Goal: Check status: Check status

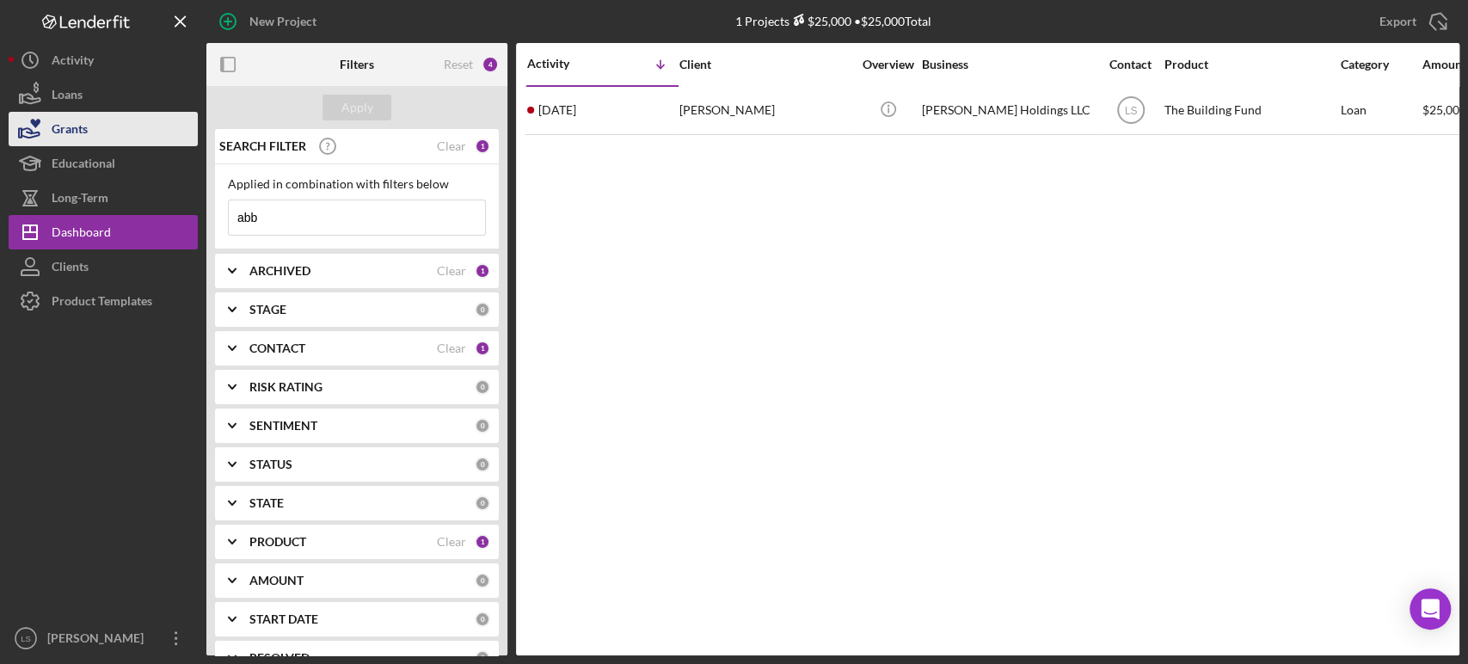
drag, startPoint x: 336, startPoint y: 218, endPoint x: 46, endPoint y: 134, distance: 301.9
click at [89, 146] on div "New Project 1 Projects $25,000 • $25,000 Total aar Export Icon/Export Filters R…" at bounding box center [734, 327] width 1451 height 655
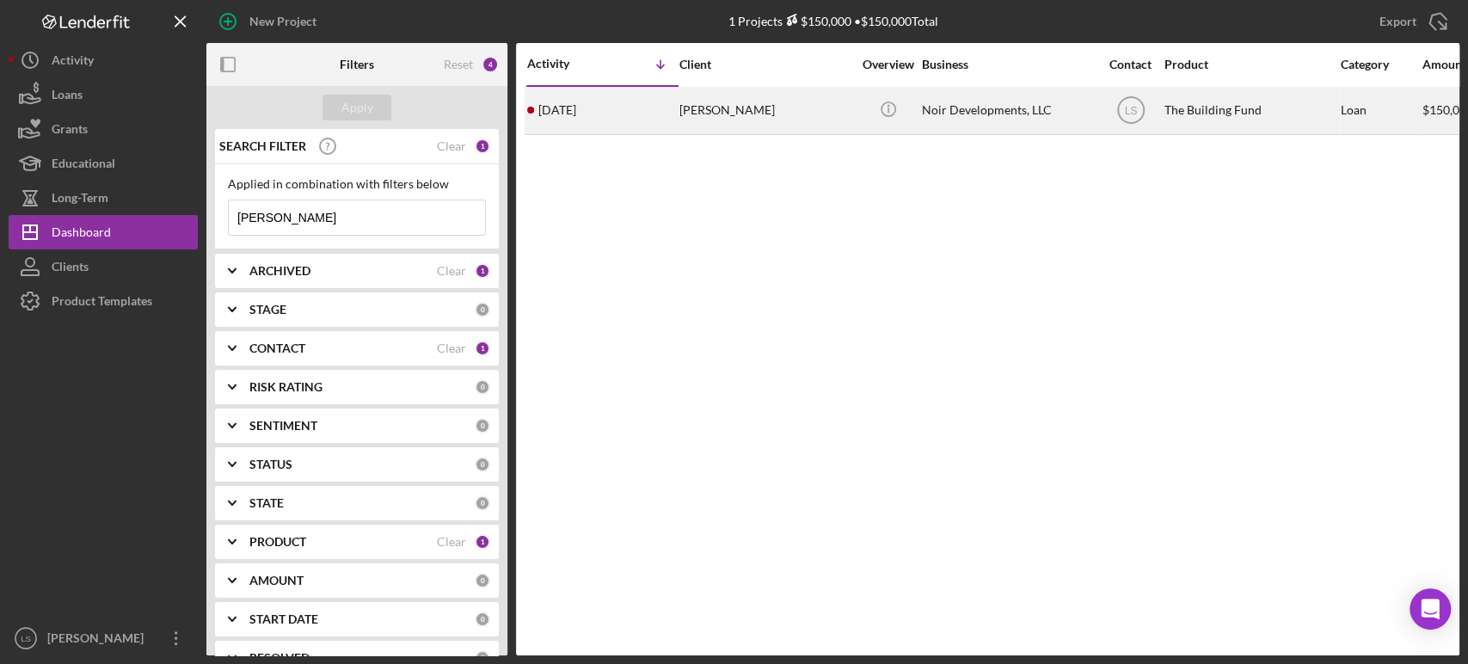
type input "[PERSON_NAME]"
click at [775, 102] on div "[PERSON_NAME]" at bounding box center [765, 111] width 172 height 46
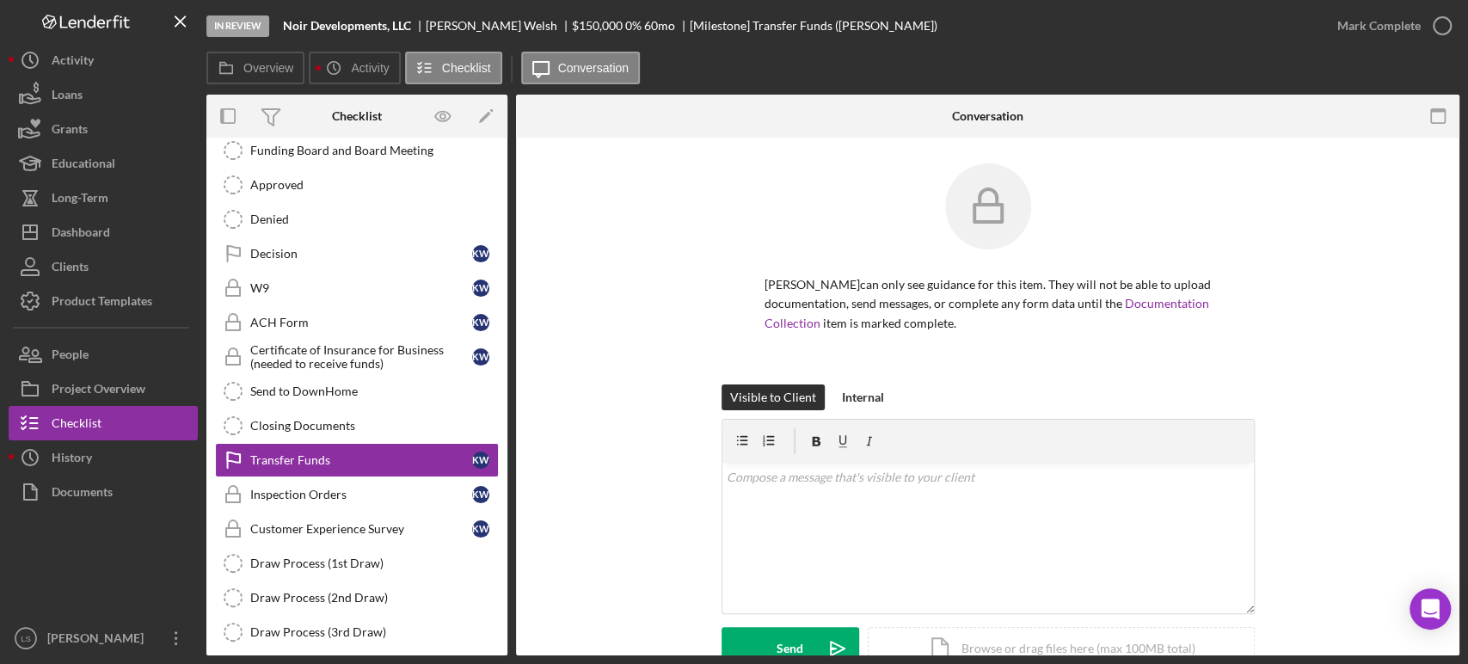
scroll to position [240, 0]
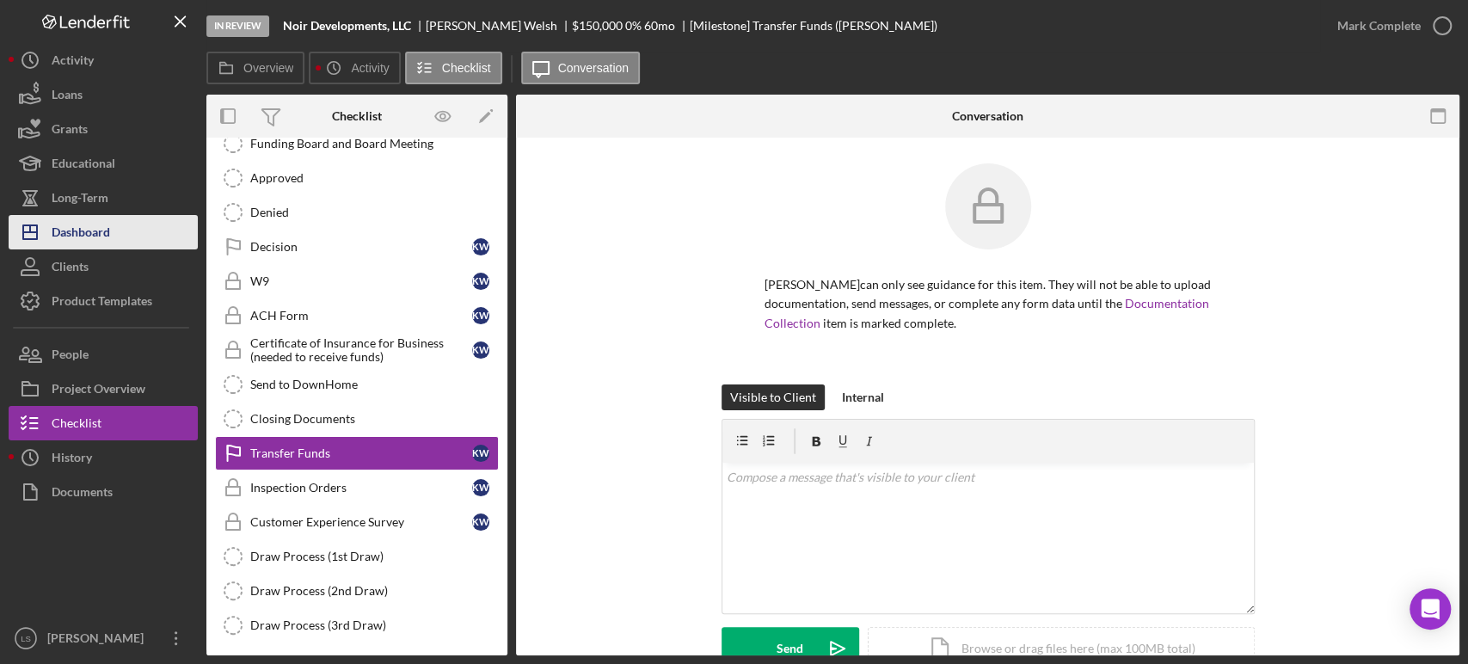
drag, startPoint x: 71, startPoint y: 220, endPoint x: 80, endPoint y: 216, distance: 10.4
click at [71, 220] on div "Dashboard" at bounding box center [81, 234] width 58 height 39
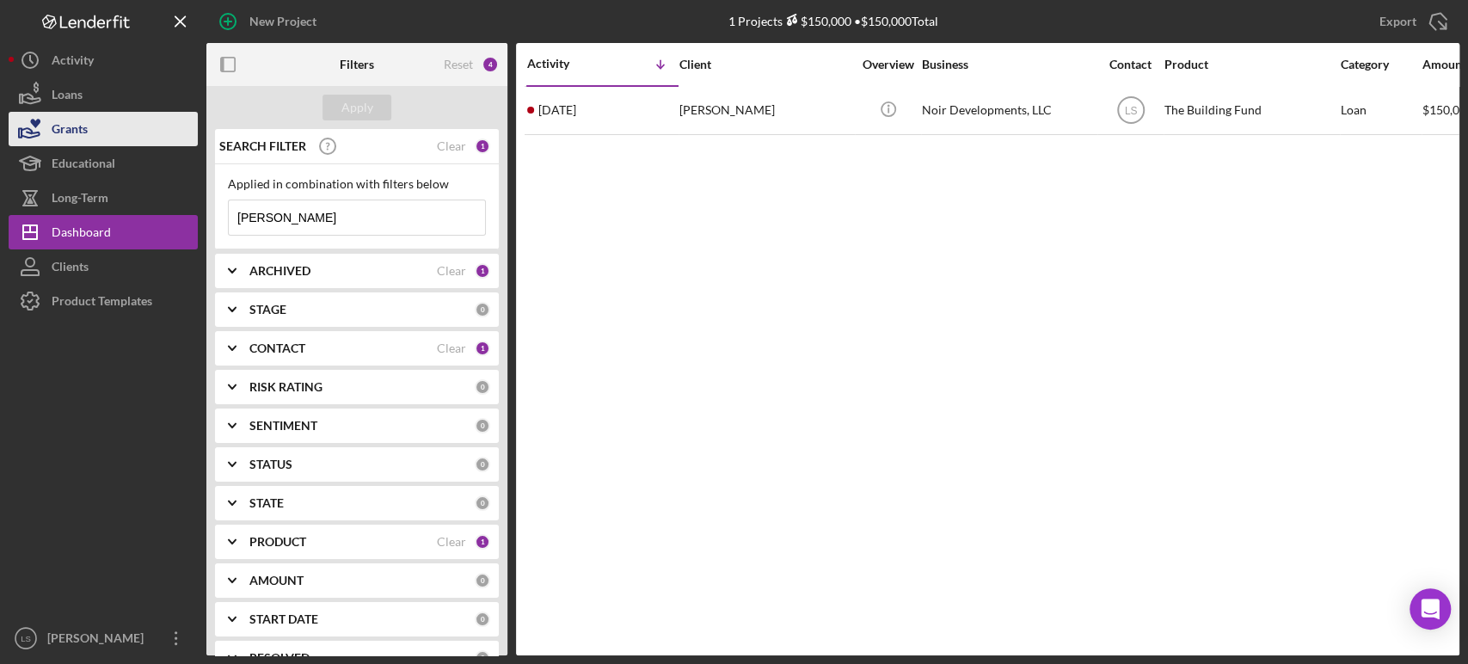
drag, startPoint x: 311, startPoint y: 219, endPoint x: 64, endPoint y: 144, distance: 259.0
click at [87, 155] on div "New Project 1 Projects $150,000 • $150,000 Total [PERSON_NAME] Export Icon/Expo…" at bounding box center [734, 327] width 1451 height 655
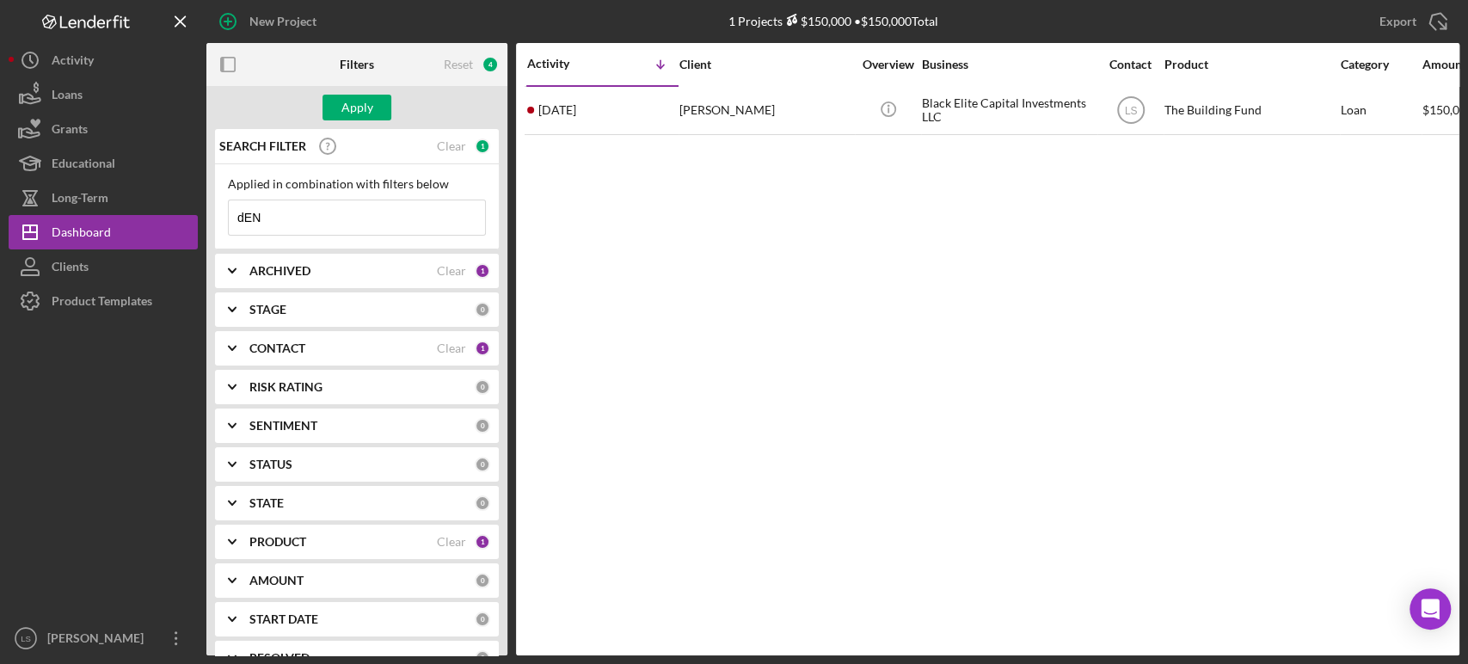
type input "[PERSON_NAME]"
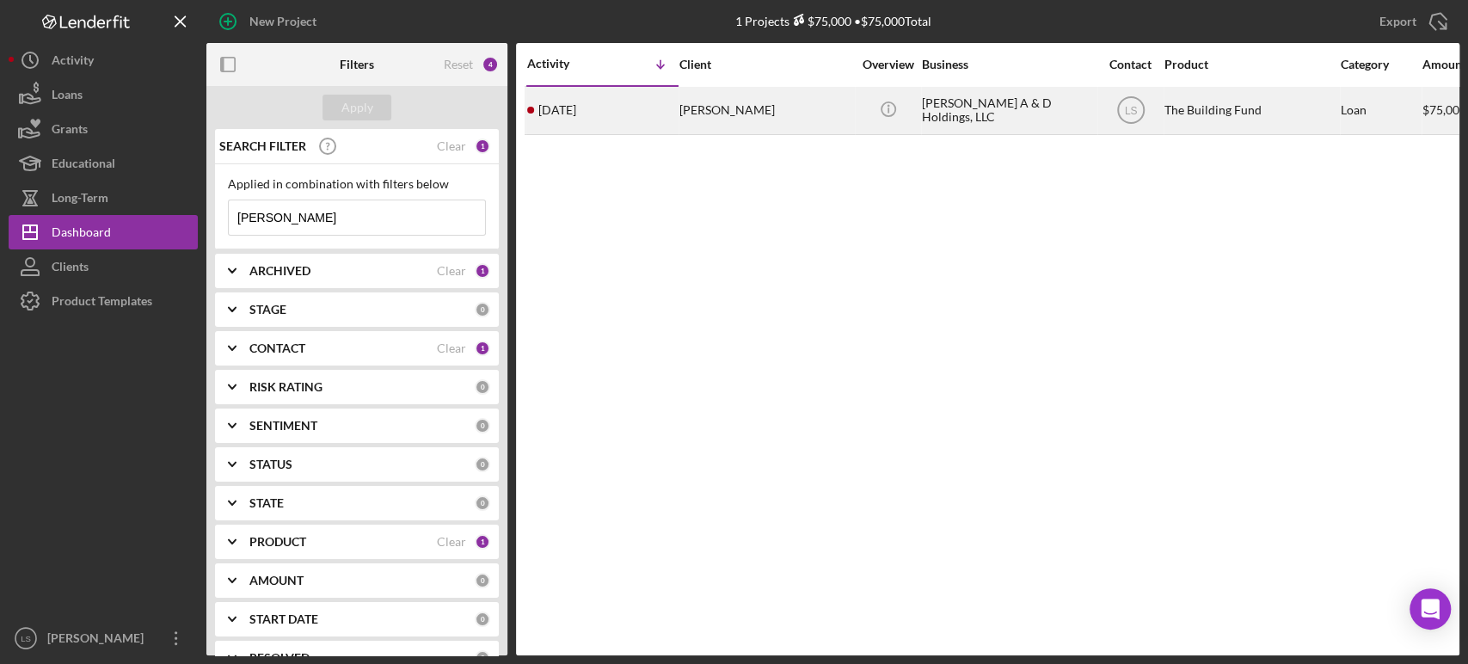
click at [813, 124] on div "[PERSON_NAME]" at bounding box center [765, 111] width 172 height 46
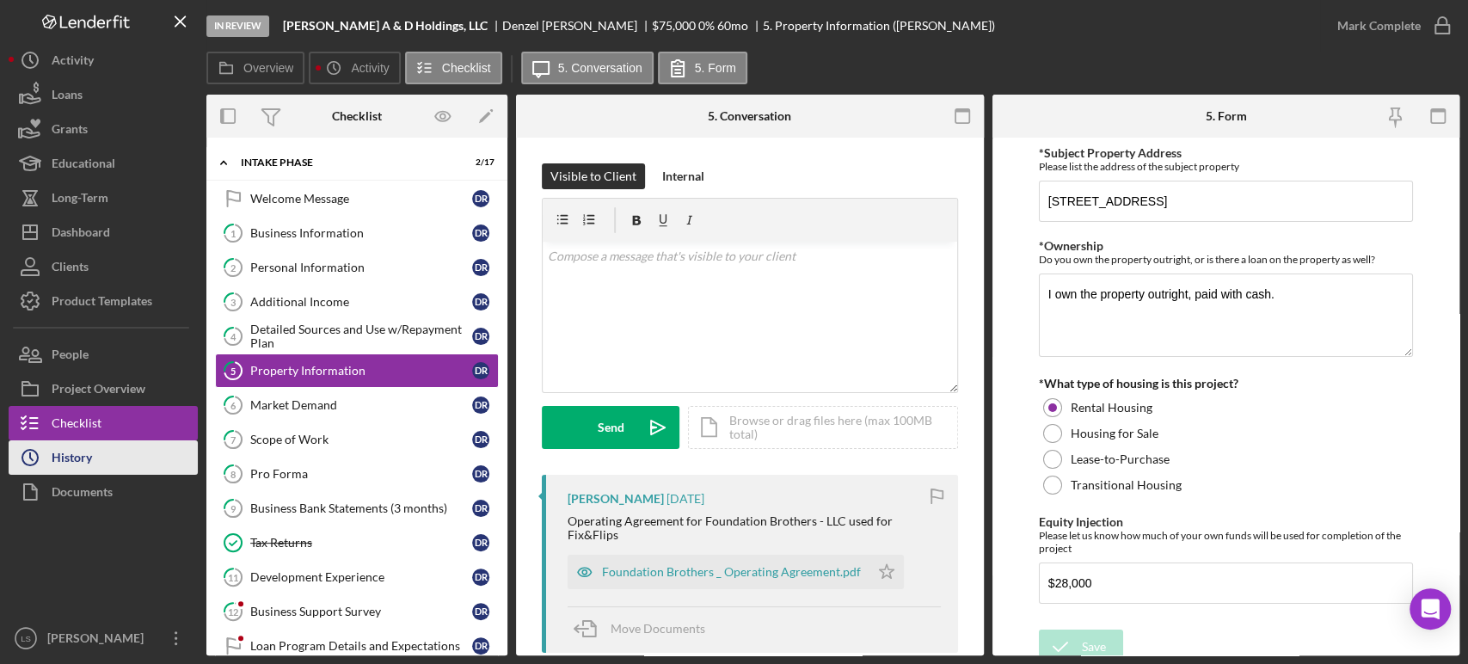
click at [104, 466] on button "Icon/History History" at bounding box center [103, 457] width 189 height 34
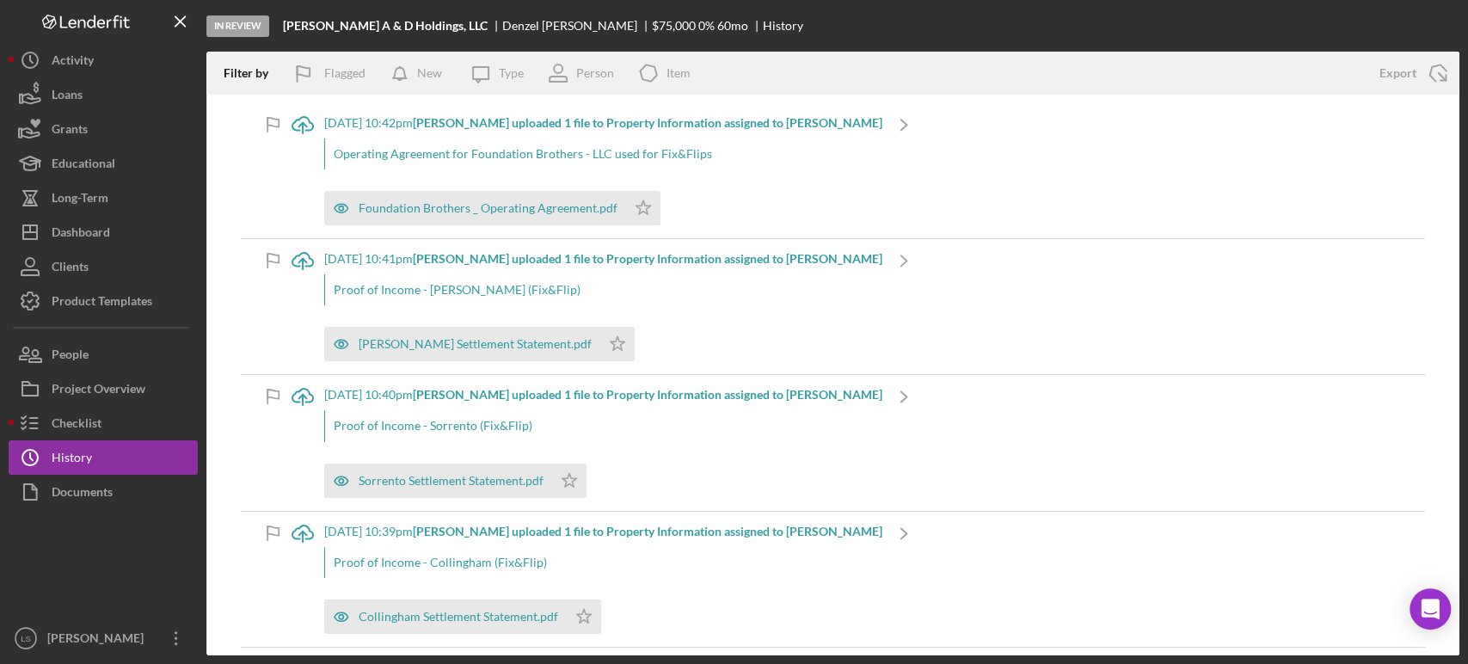
click at [478, 366] on div "[DATE] 10:41pm [PERSON_NAME] uploaded 1 file to Property Information assigned t…" at bounding box center [603, 306] width 558 height 135
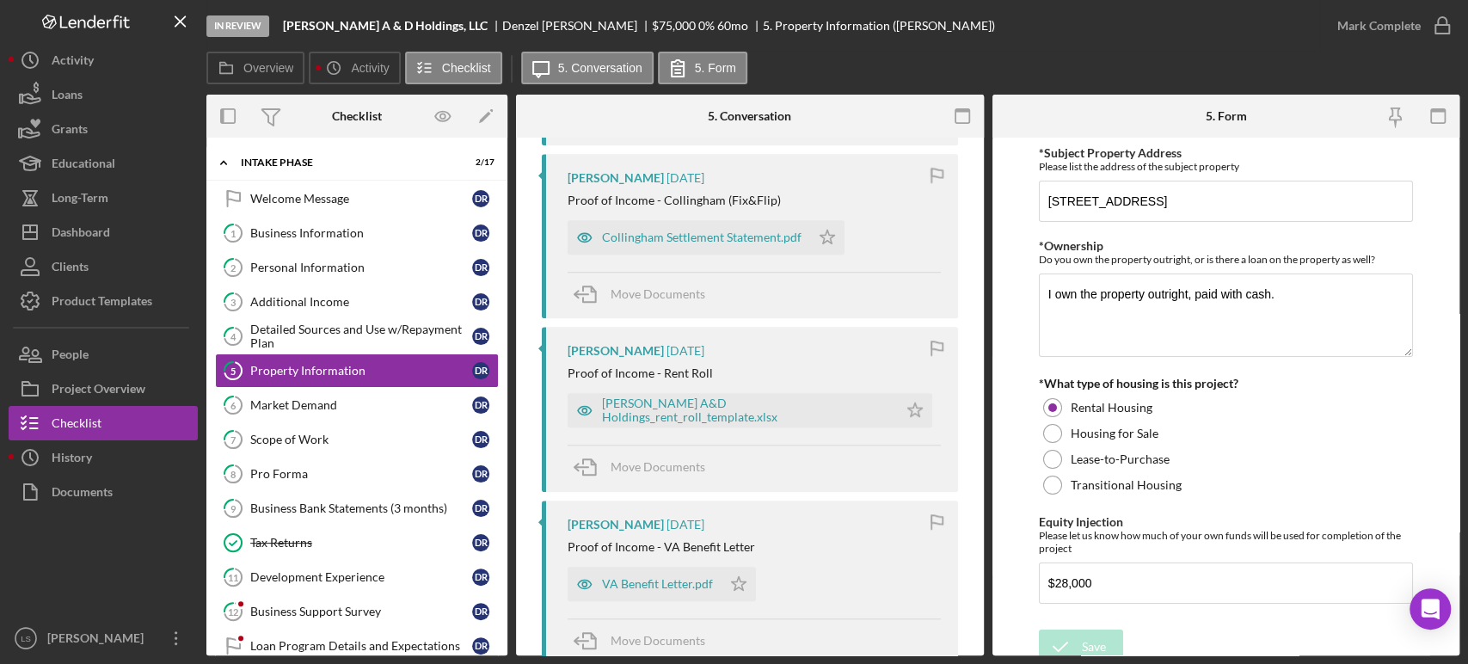
scroll to position [895, 0]
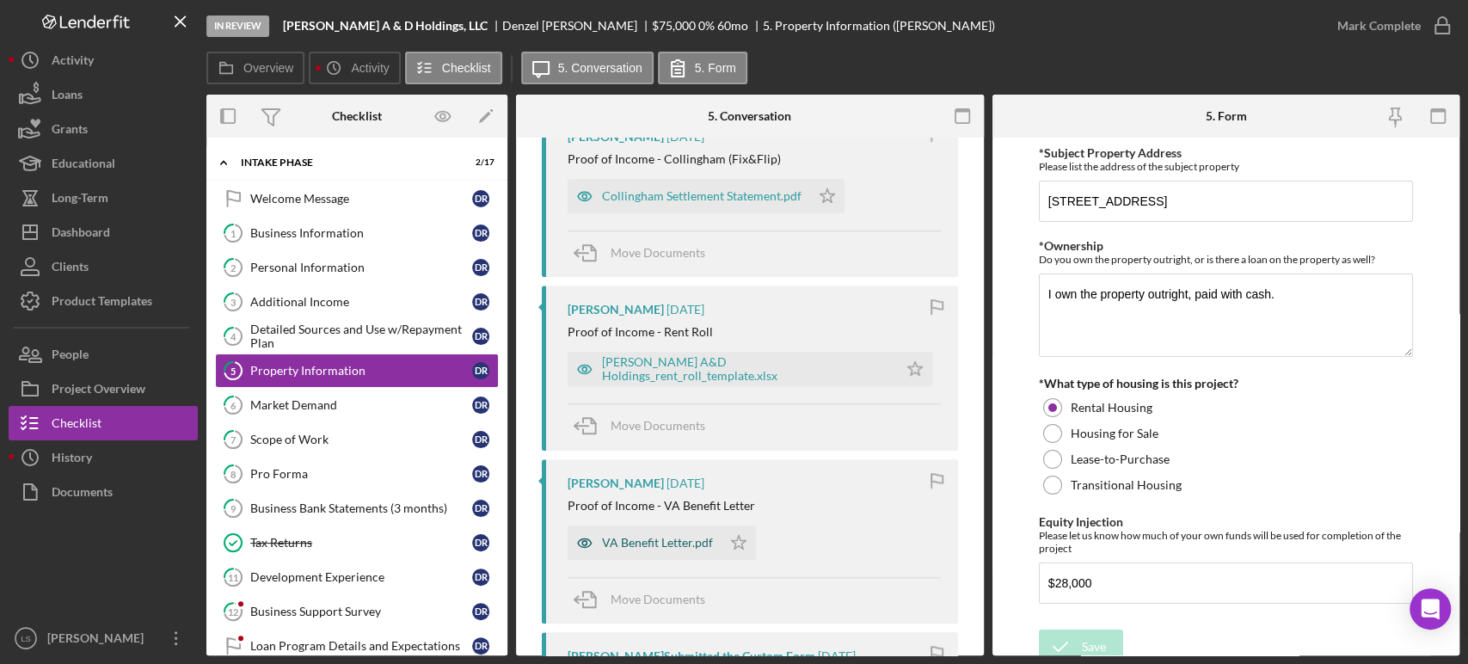
drag, startPoint x: 681, startPoint y: 537, endPoint x: 688, endPoint y: 524, distance: 14.6
click at [680, 537] on div "VA Benefit Letter.pdf" at bounding box center [657, 543] width 111 height 14
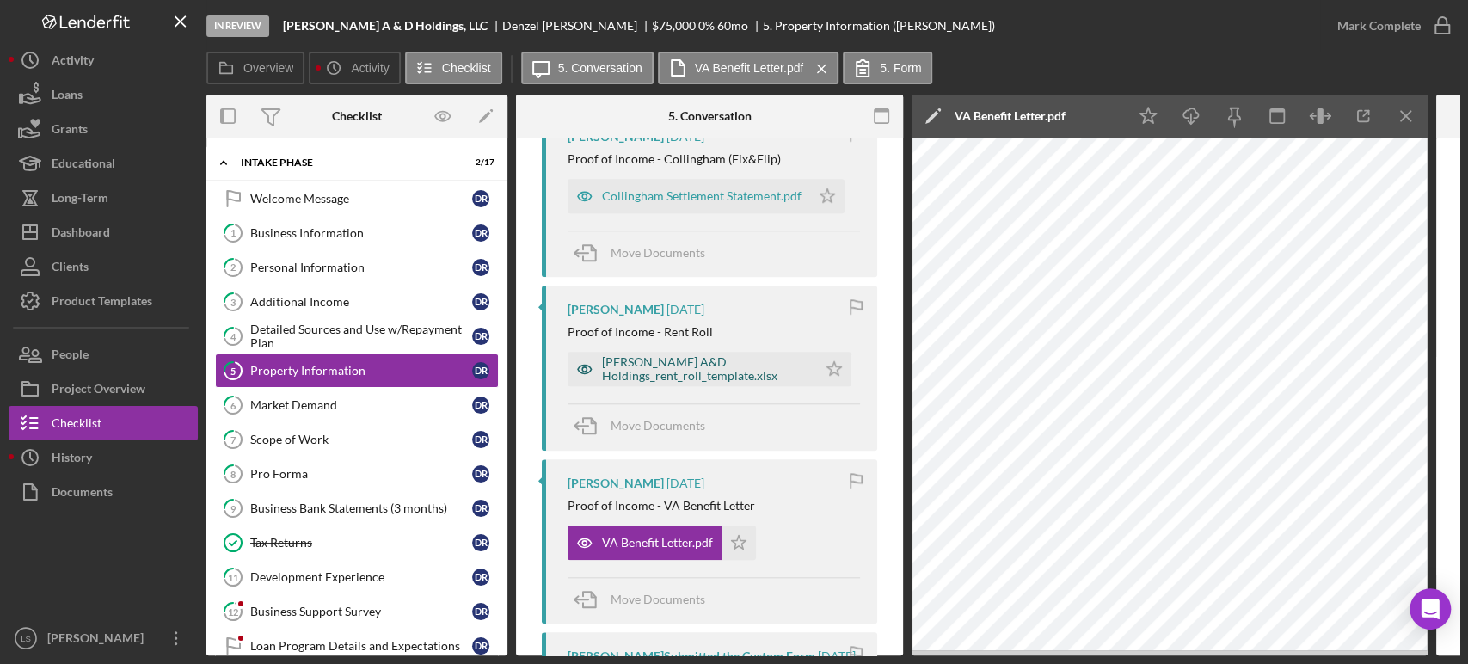
click at [632, 370] on div "[PERSON_NAME] A&D Holdings_rent_roll_template.xlsx" at bounding box center [705, 369] width 206 height 28
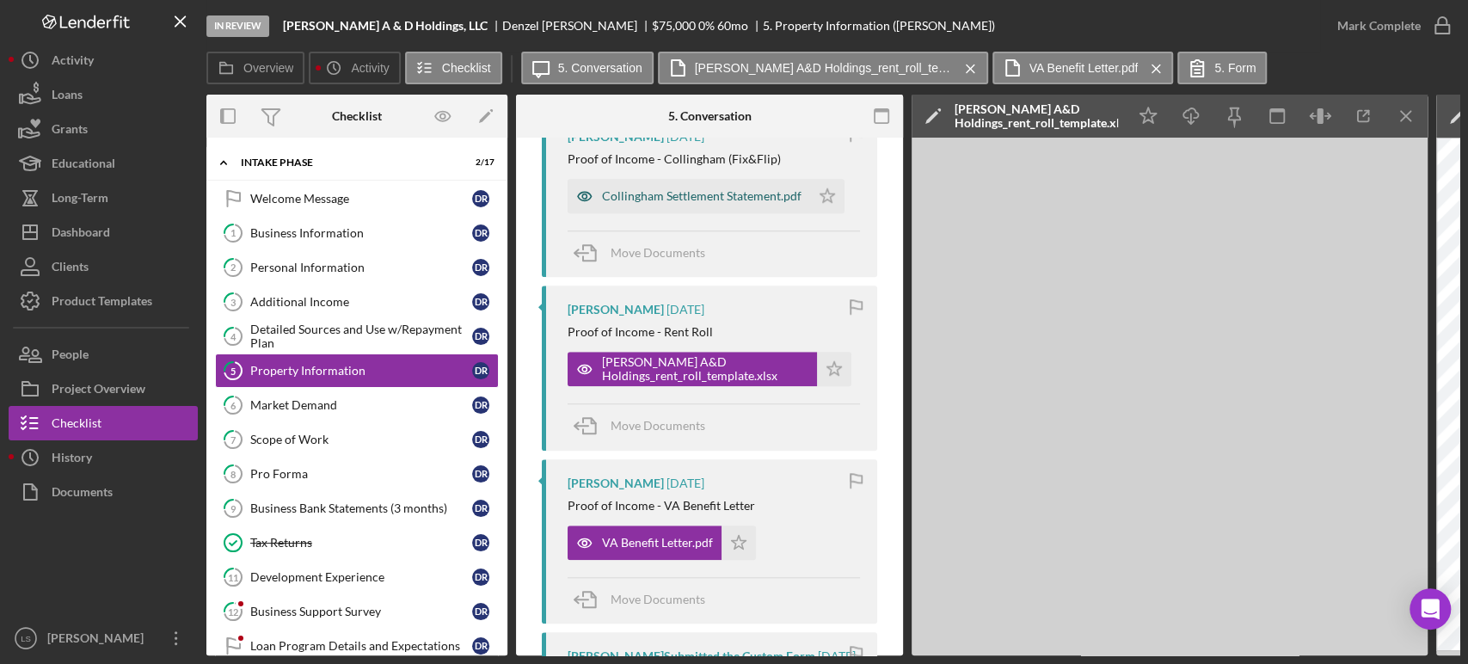
click at [762, 199] on div "Collingham Settlement Statement.pdf" at bounding box center [702, 196] width 200 height 14
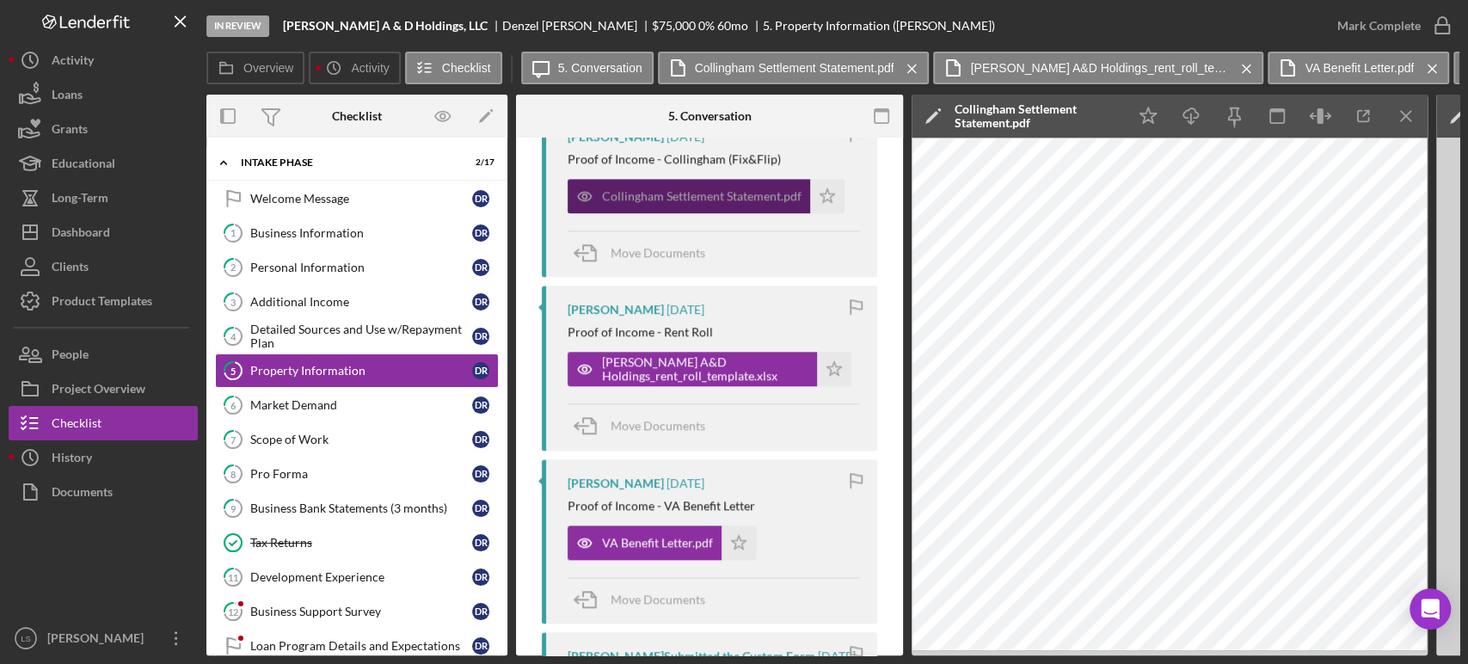
click at [704, 184] on div "Collingham Settlement Statement.pdf" at bounding box center [689, 196] width 243 height 34
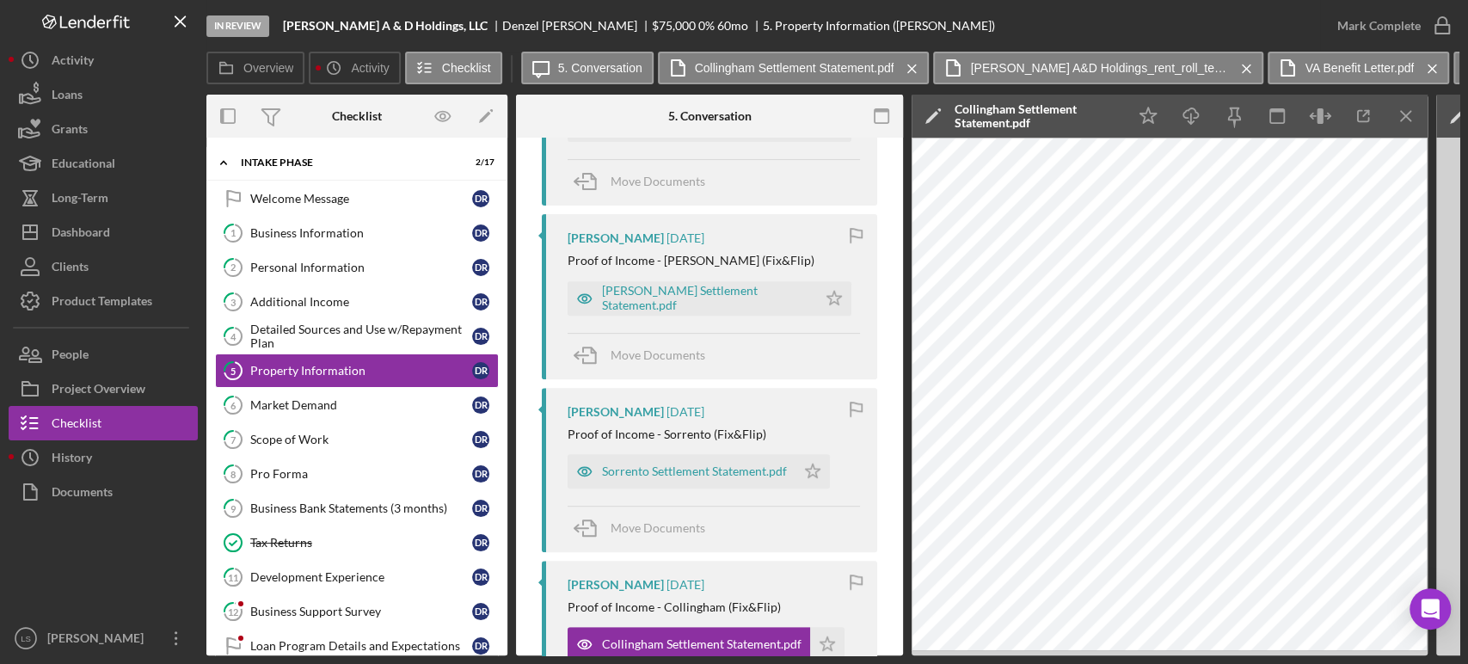
scroll to position [418, 0]
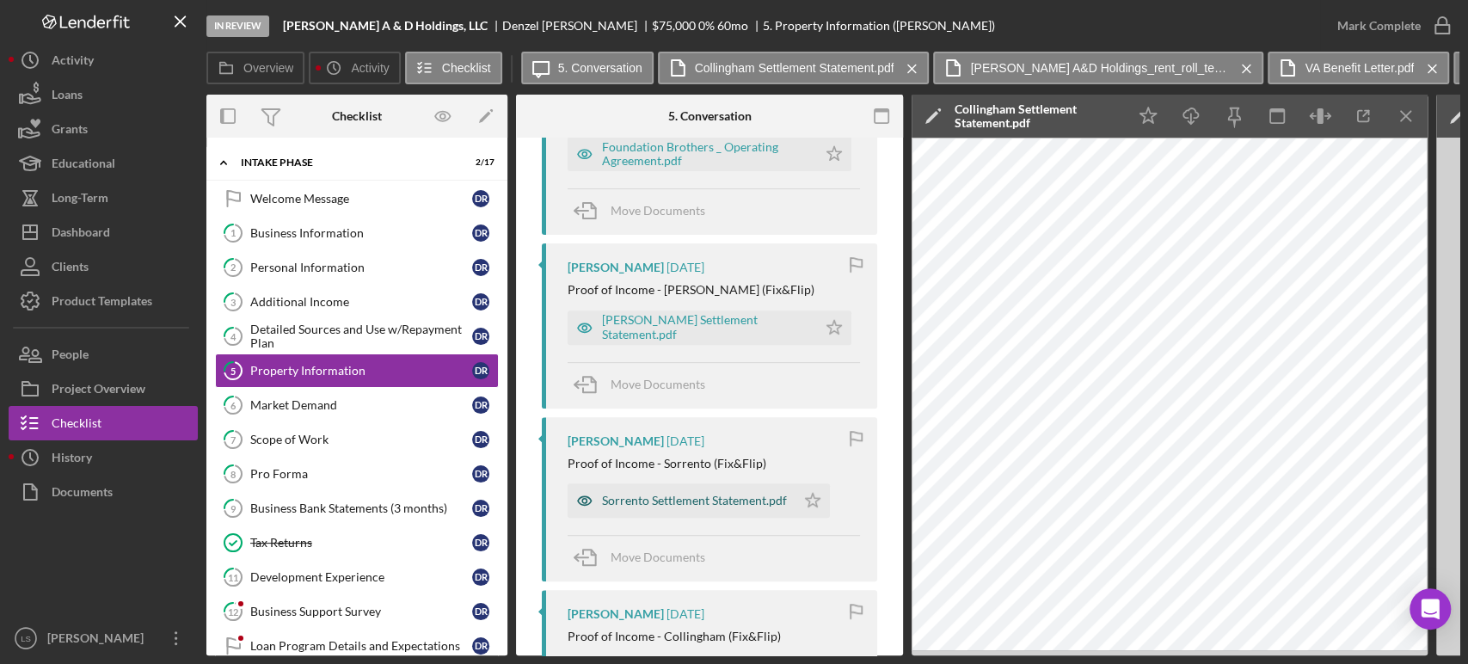
click at [692, 507] on div "Sorrento Settlement Statement.pdf" at bounding box center [682, 500] width 228 height 34
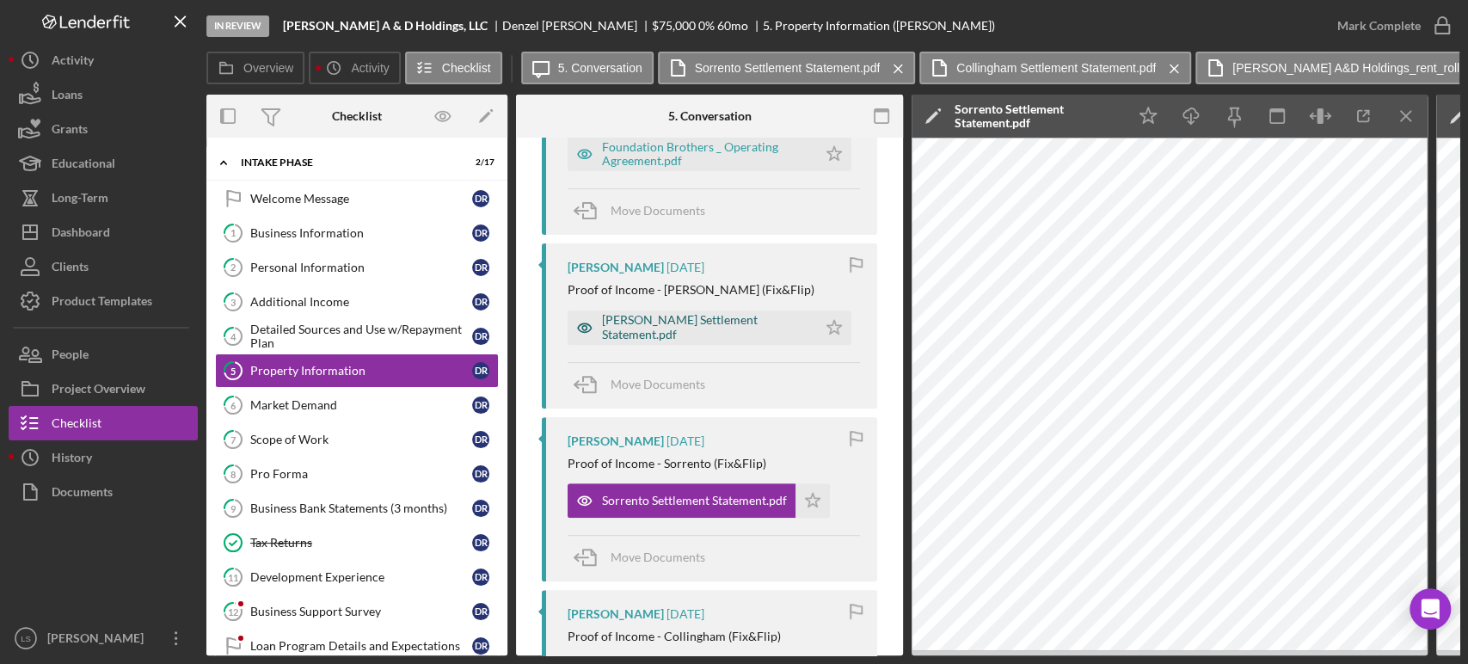
click at [716, 323] on div "[PERSON_NAME] Settlement Statement.pdf" at bounding box center [705, 327] width 206 height 28
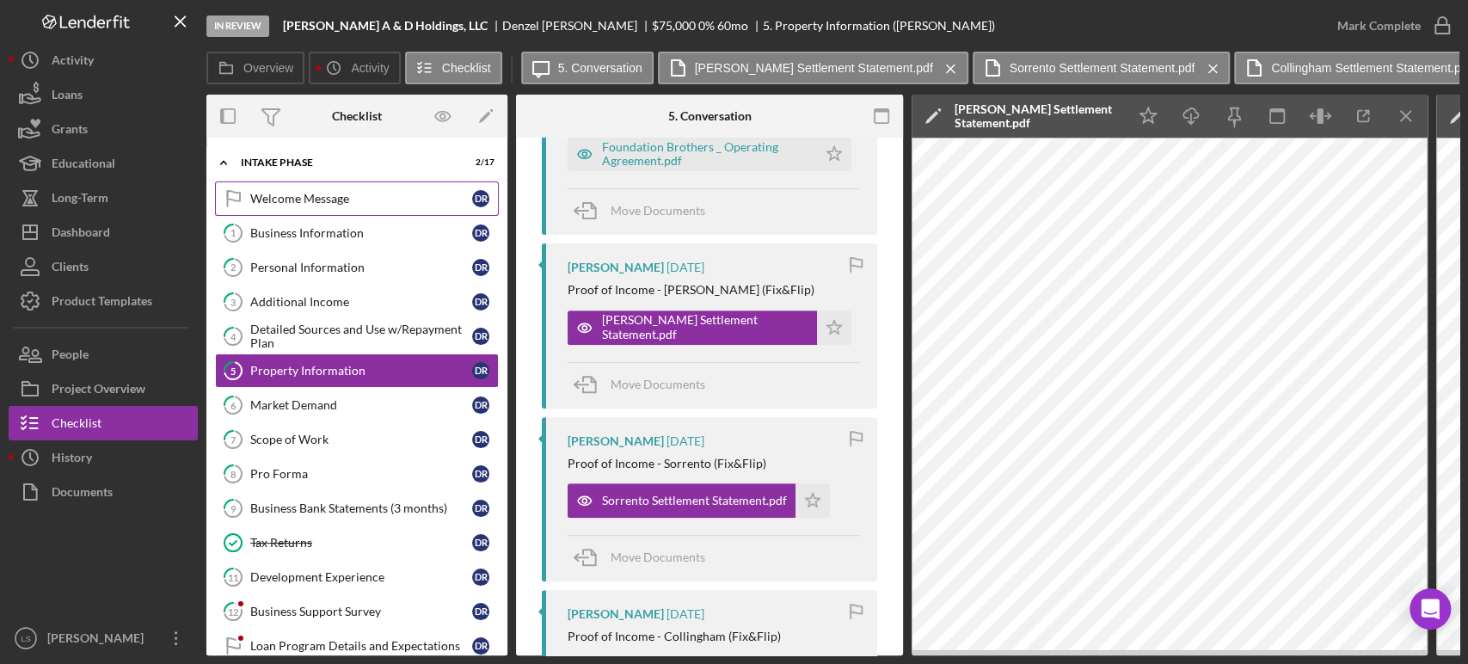
drag, startPoint x: 354, startPoint y: 225, endPoint x: 366, endPoint y: 213, distance: 16.4
click at [354, 226] on div "Business Information" at bounding box center [361, 233] width 222 height 14
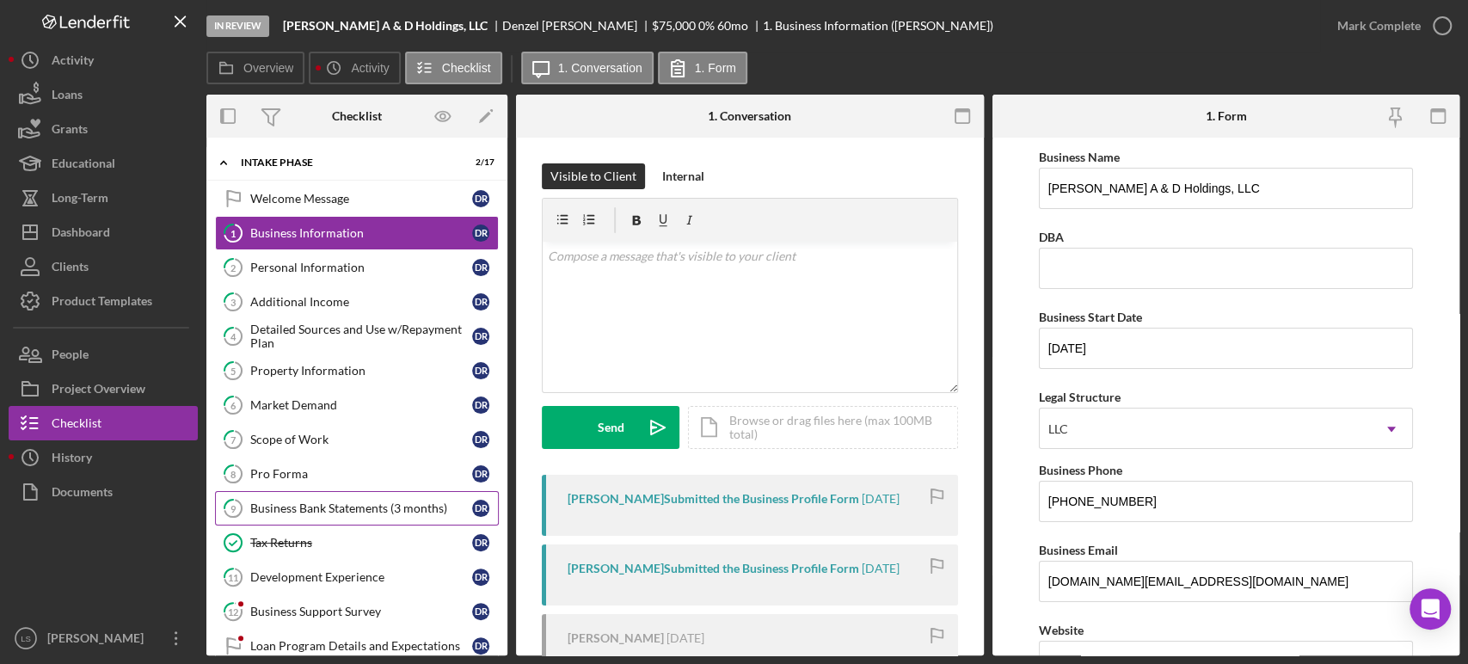
click at [331, 513] on div "Business Bank Statements (3 months)" at bounding box center [361, 508] width 222 height 14
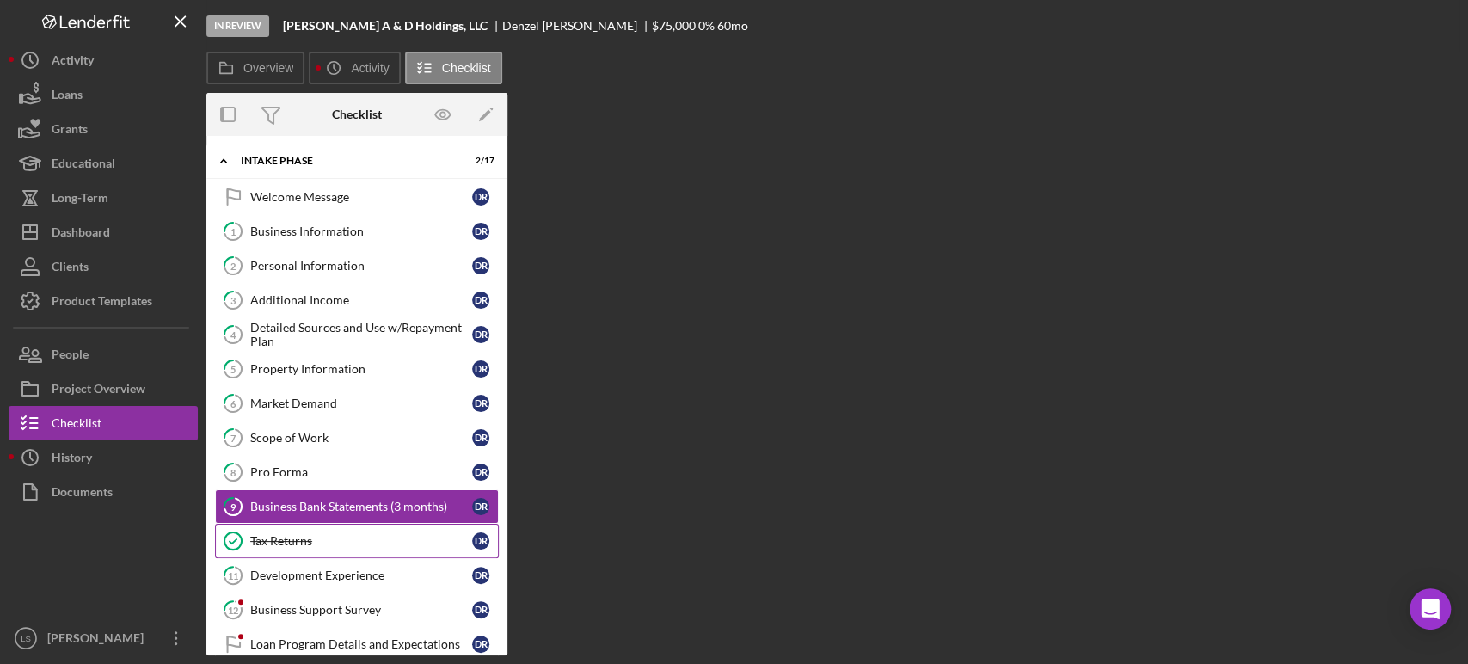
click at [323, 542] on div "Tax Returns" at bounding box center [361, 541] width 222 height 14
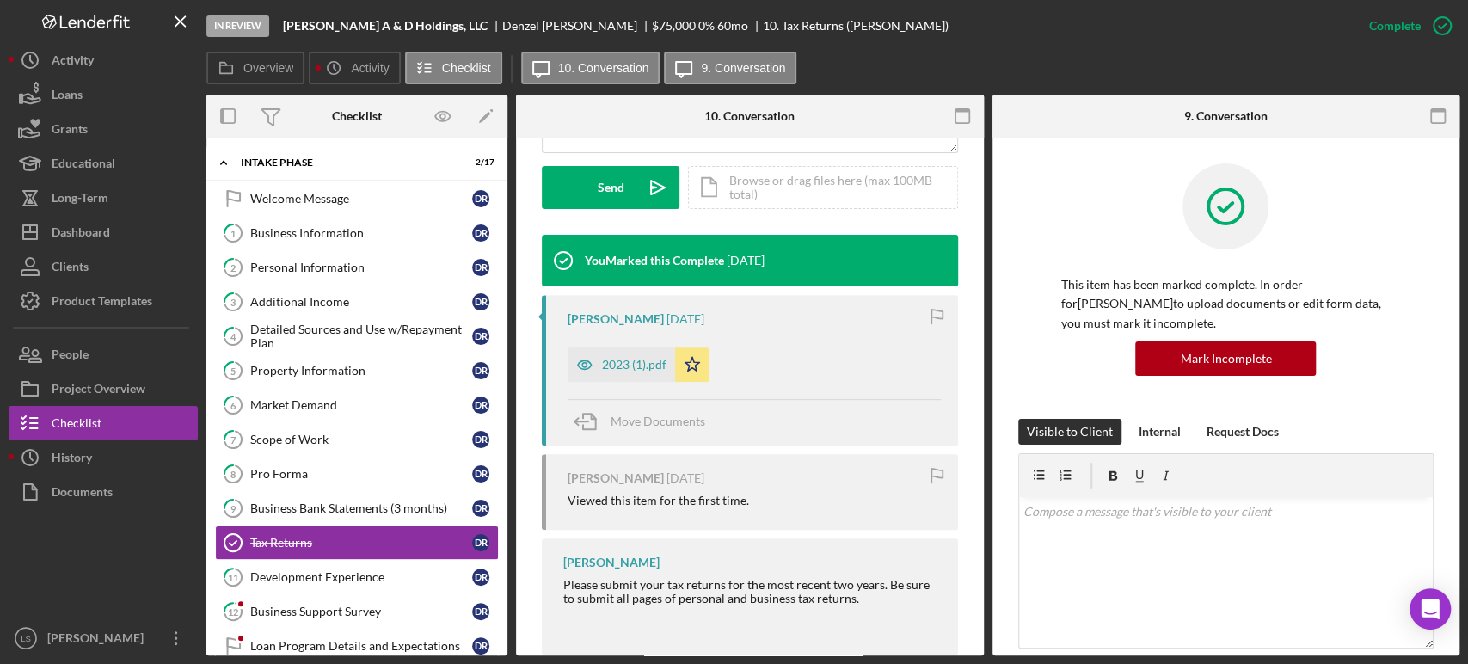
scroll to position [527, 0]
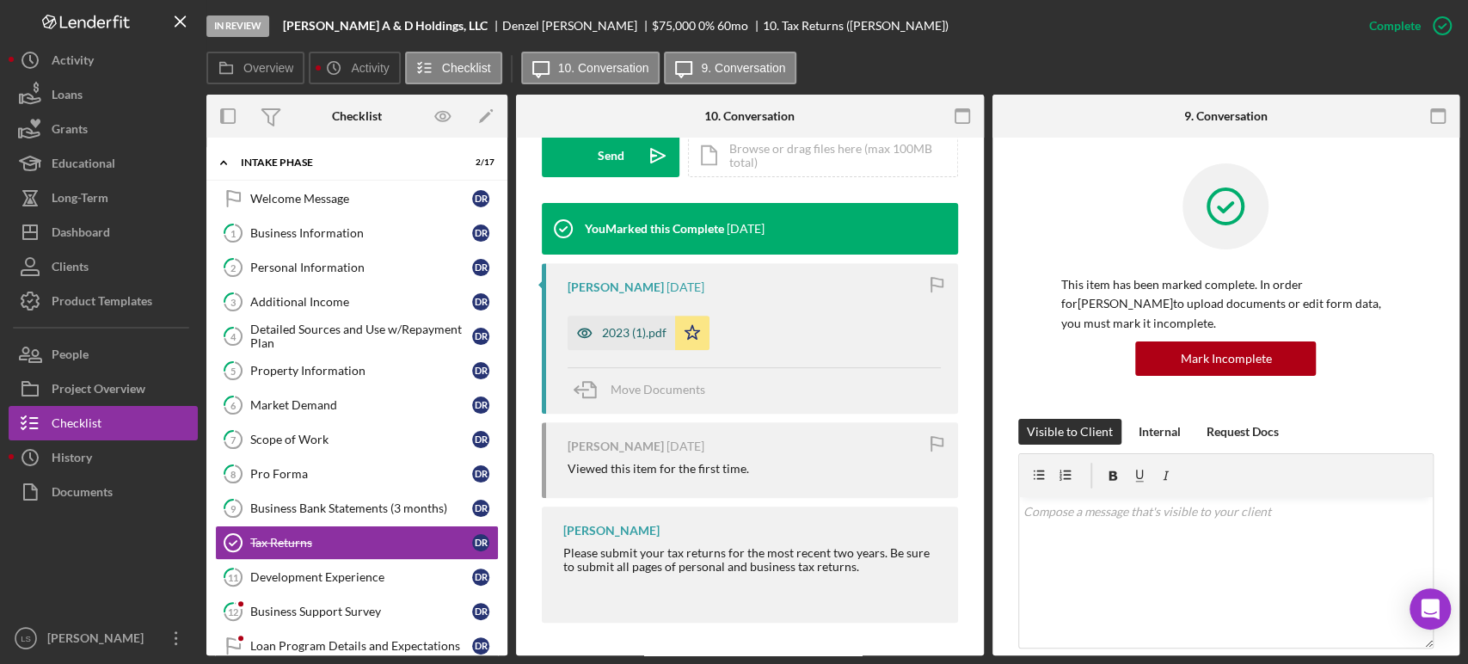
click at [615, 329] on div "2023 (1).pdf" at bounding box center [634, 333] width 65 height 14
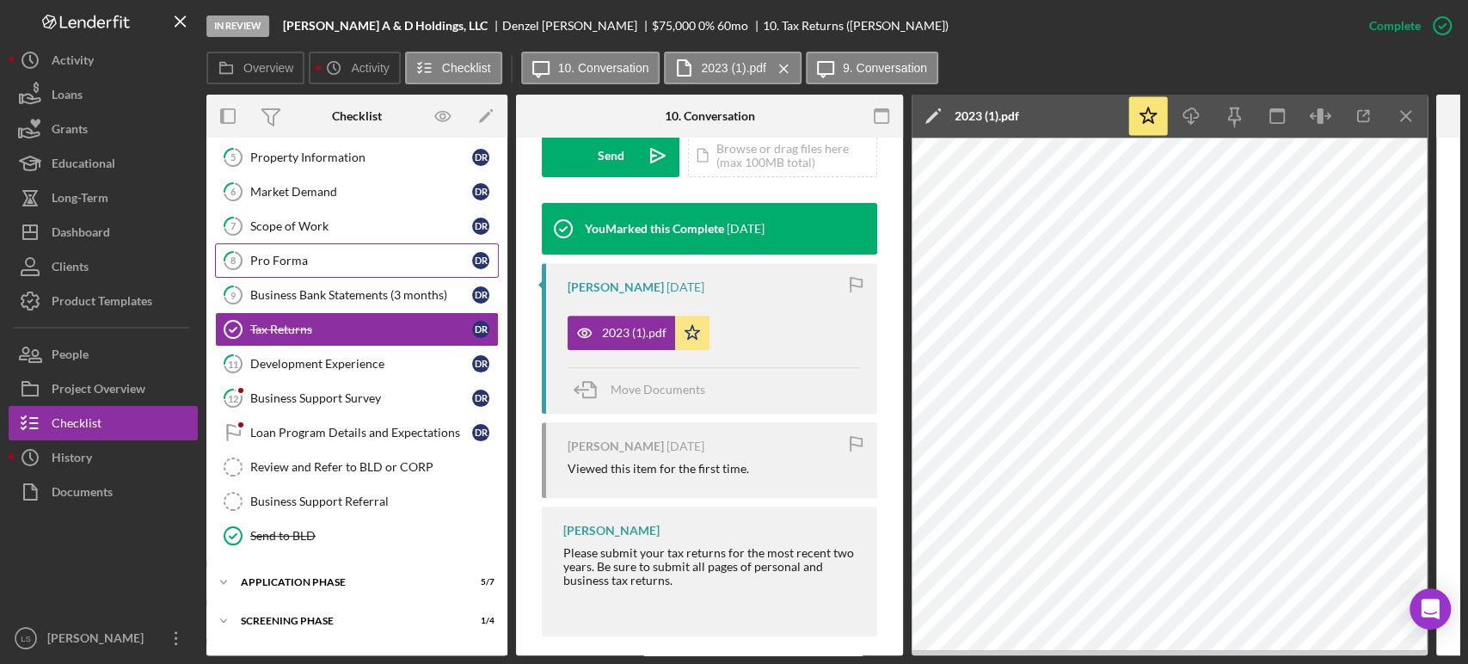
scroll to position [244, 0]
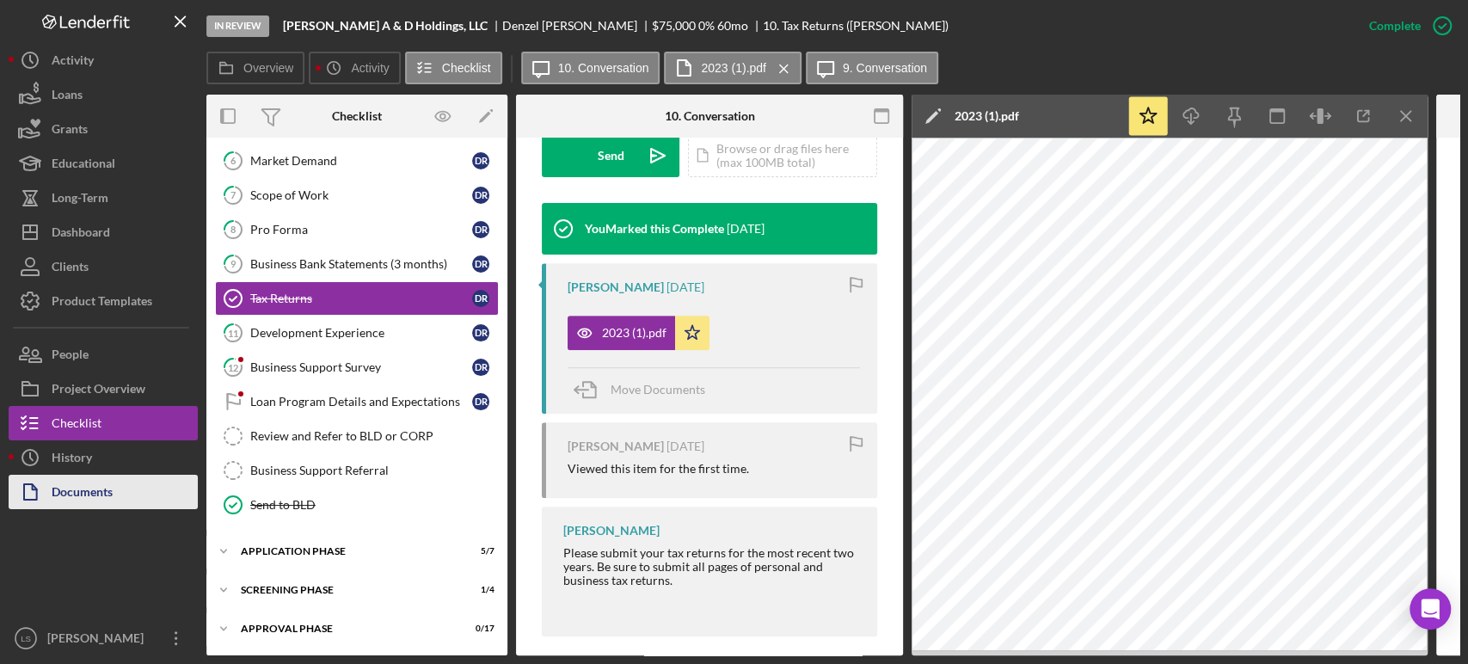
click at [103, 491] on div "Documents" at bounding box center [82, 494] width 61 height 39
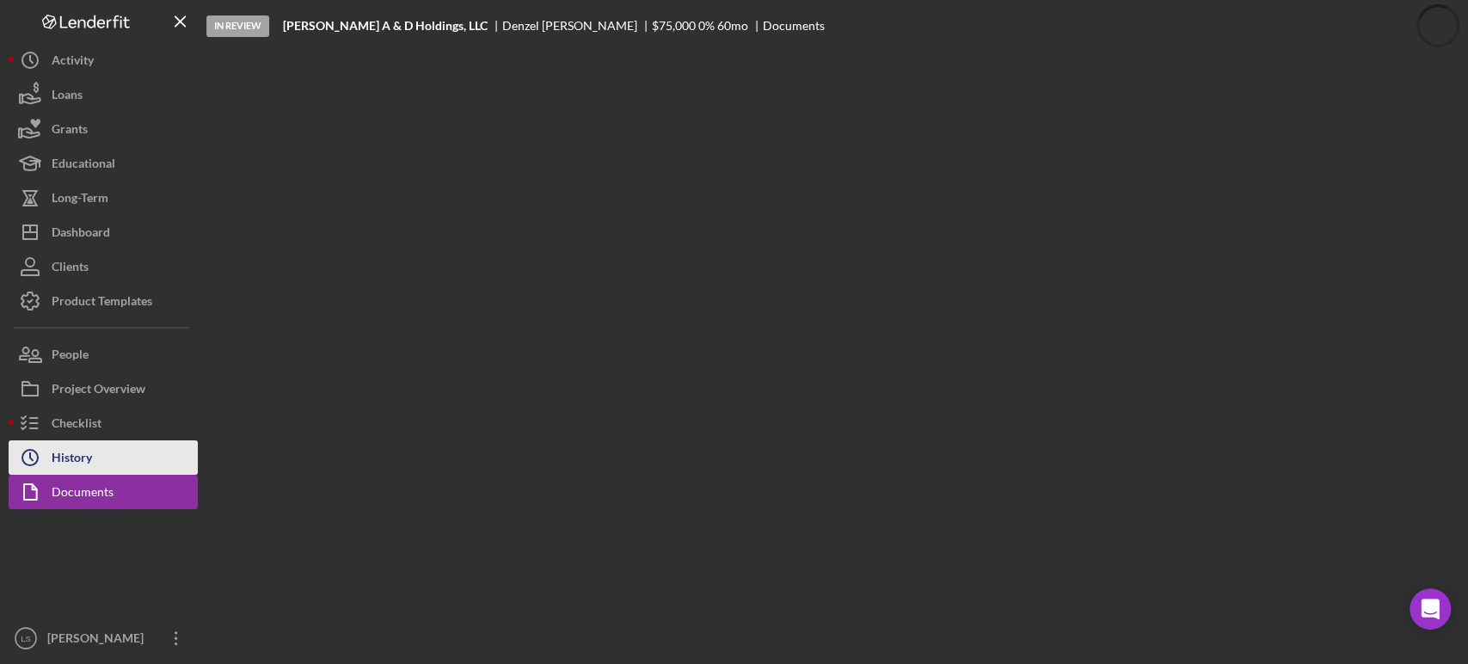
click at [83, 452] on div "History" at bounding box center [72, 459] width 40 height 39
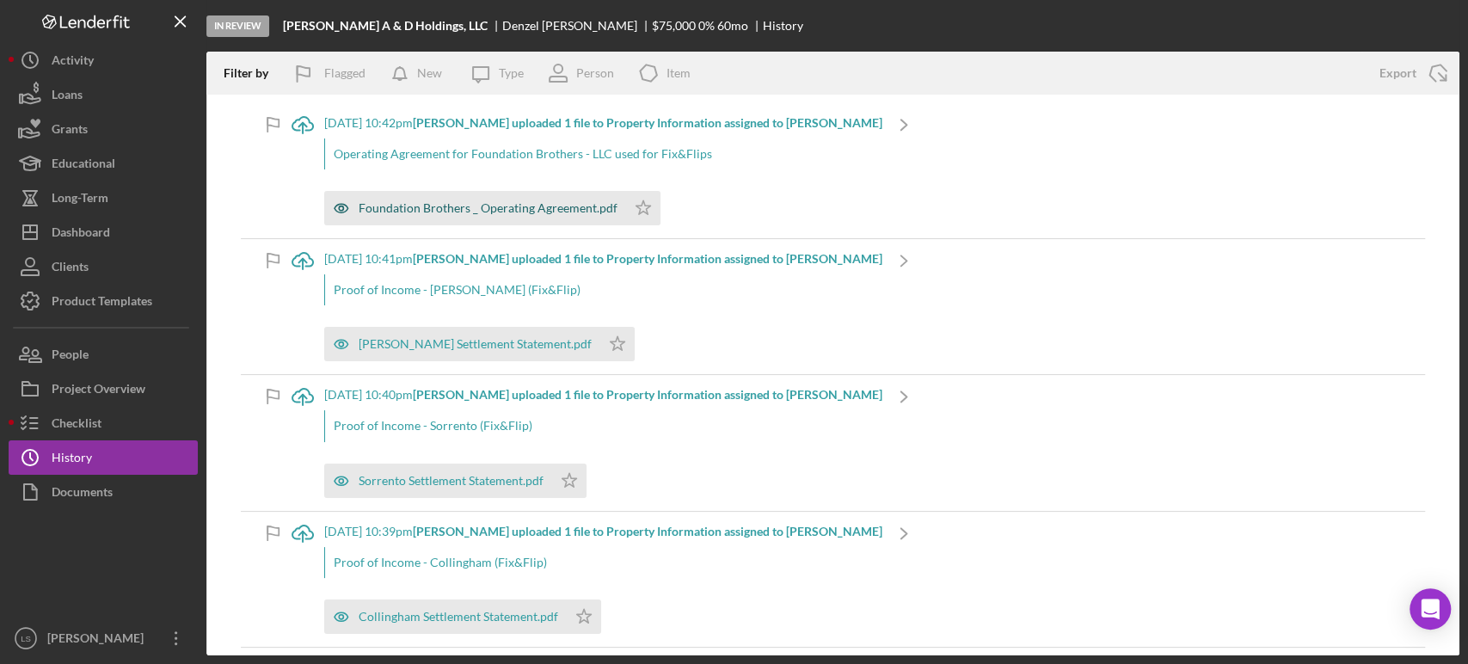
click at [493, 206] on div "Foundation Brothers _ Operating Agreement.pdf" at bounding box center [488, 208] width 259 height 14
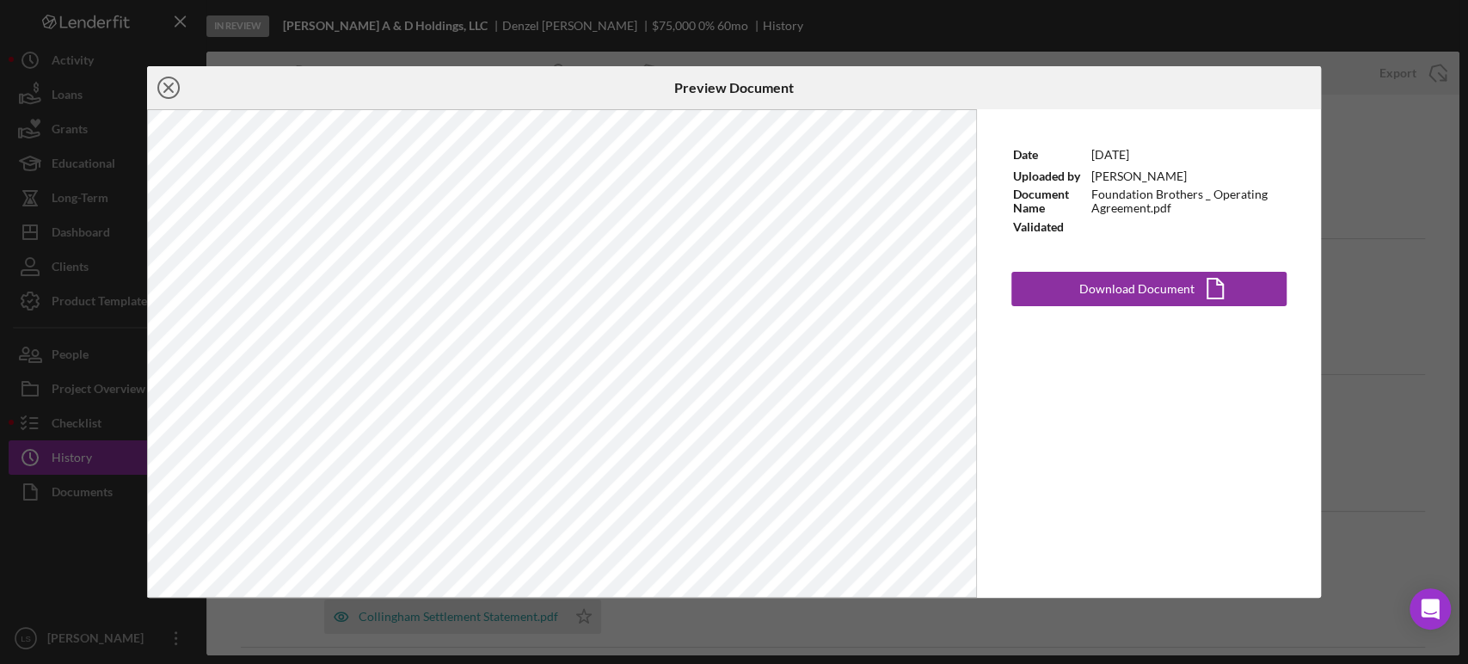
click at [163, 84] on icon "Icon/Close" at bounding box center [168, 87] width 43 height 43
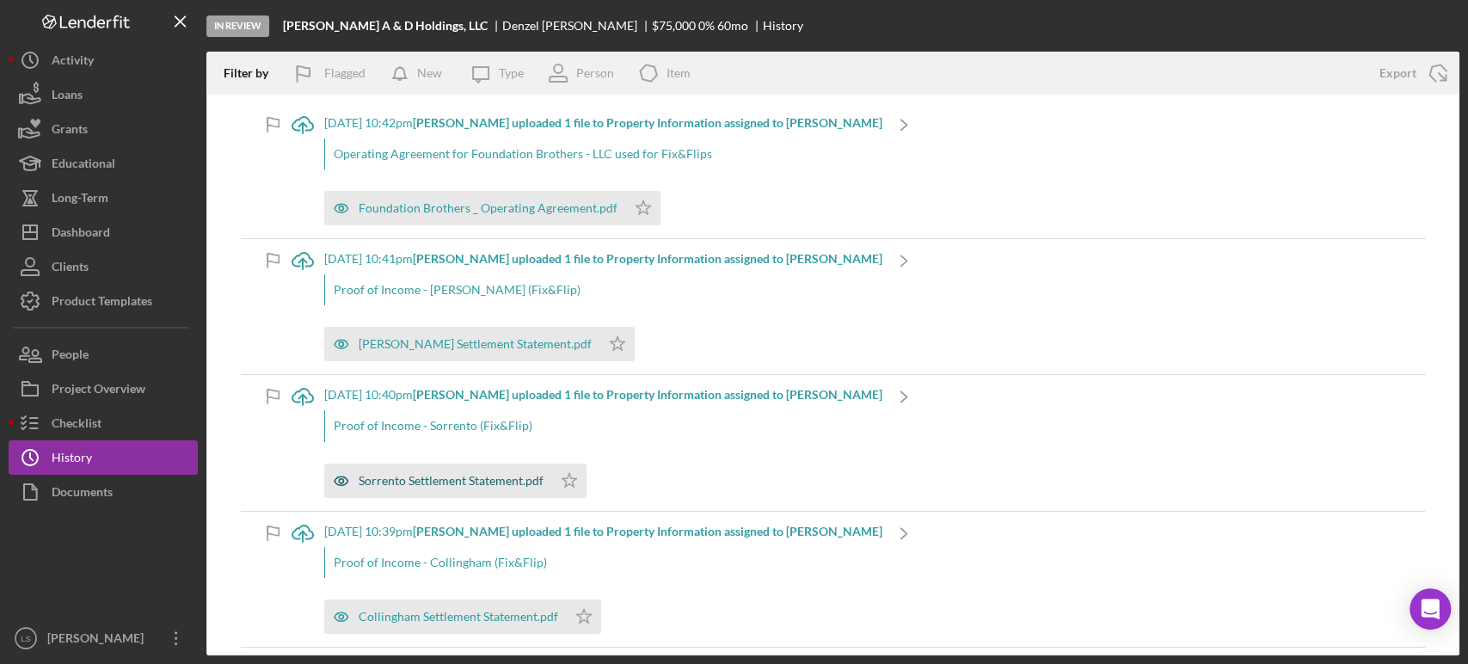
click at [483, 489] on div "Sorrento Settlement Statement.pdf" at bounding box center [438, 481] width 228 height 34
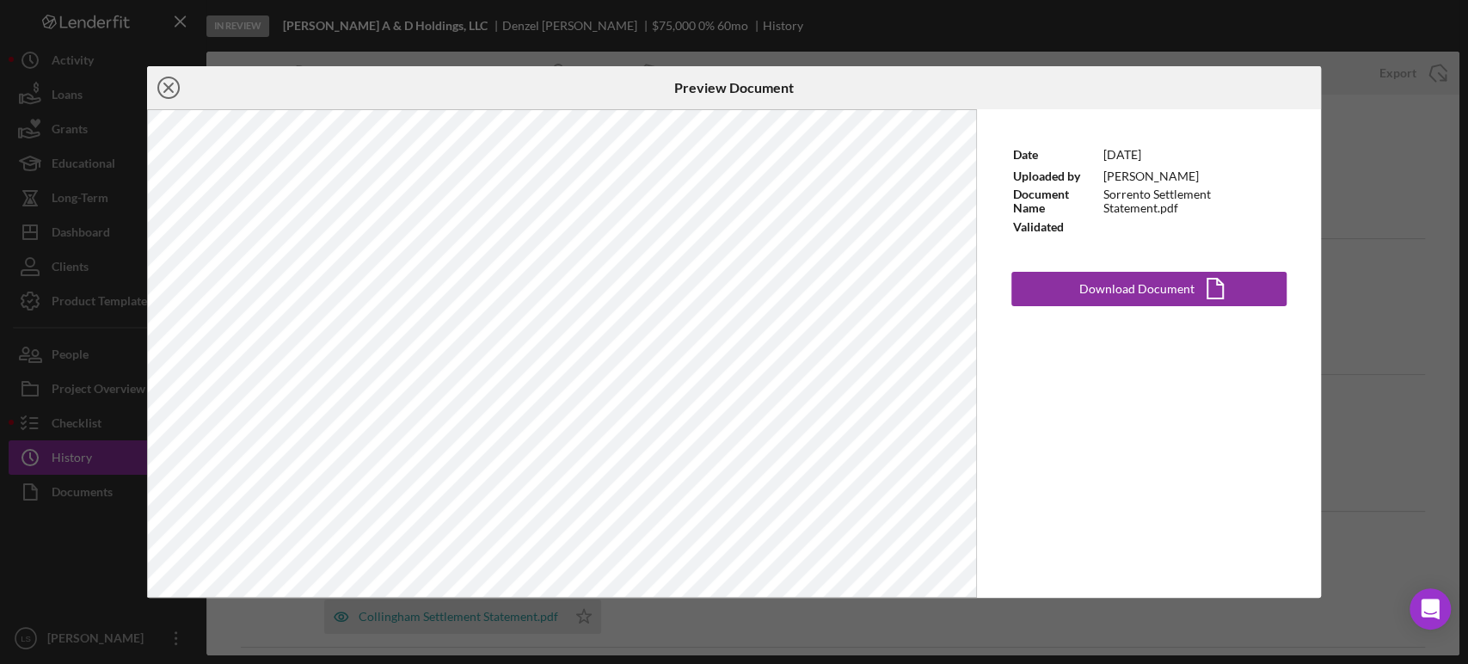
click at [163, 96] on circle at bounding box center [168, 87] width 21 height 21
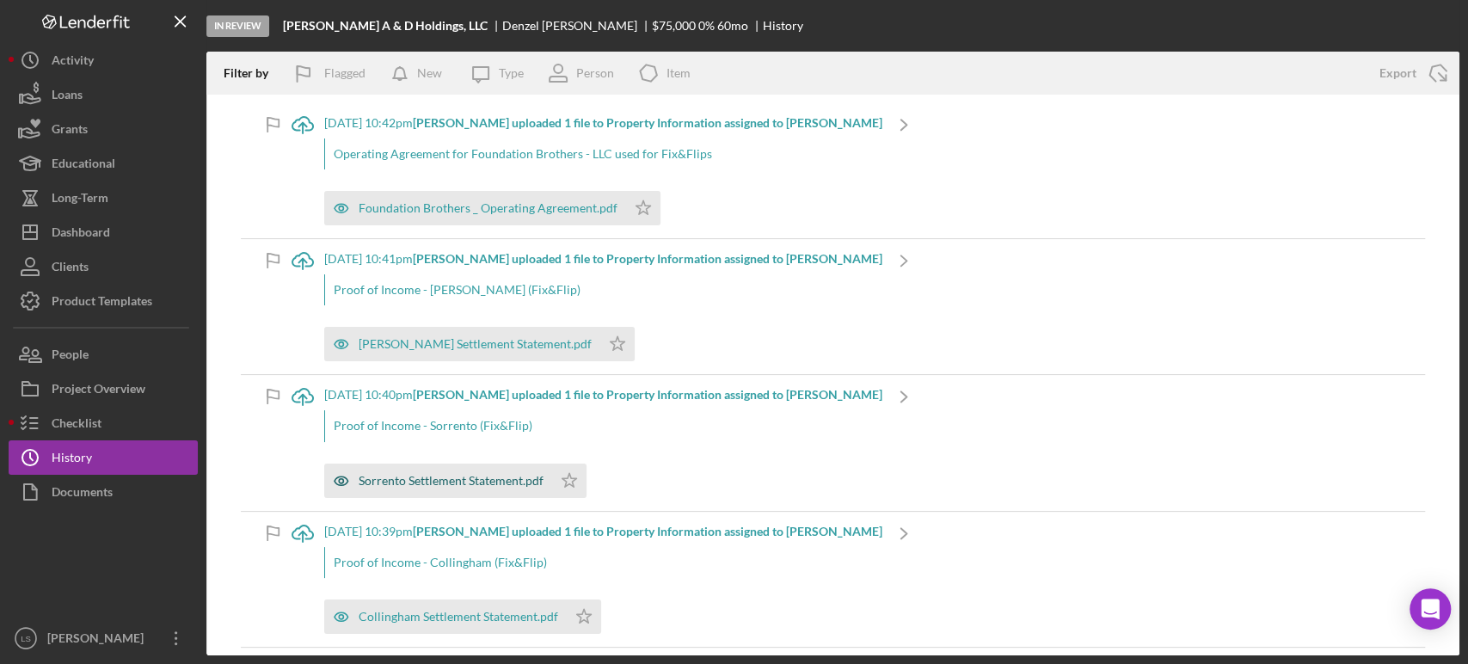
click at [452, 469] on div "Sorrento Settlement Statement.pdf" at bounding box center [438, 481] width 228 height 34
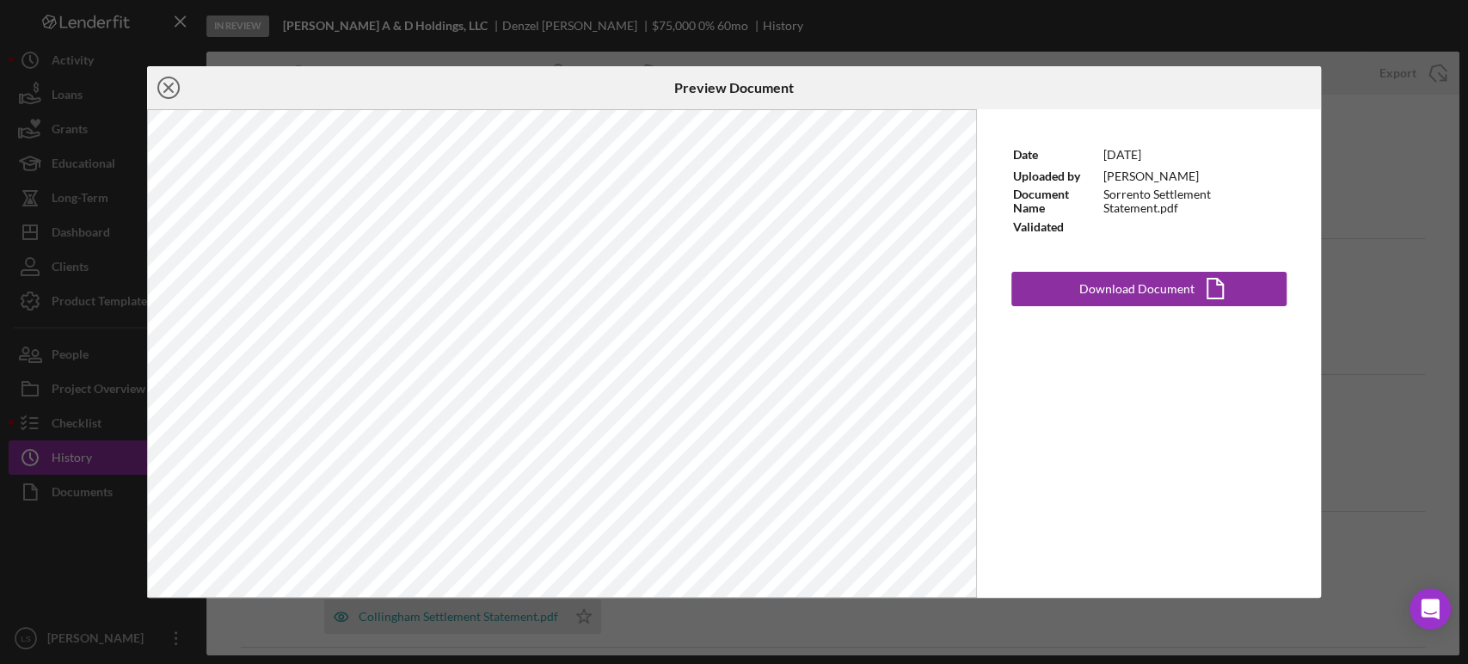
click at [170, 88] on icon "Icon/Close" at bounding box center [168, 87] width 43 height 43
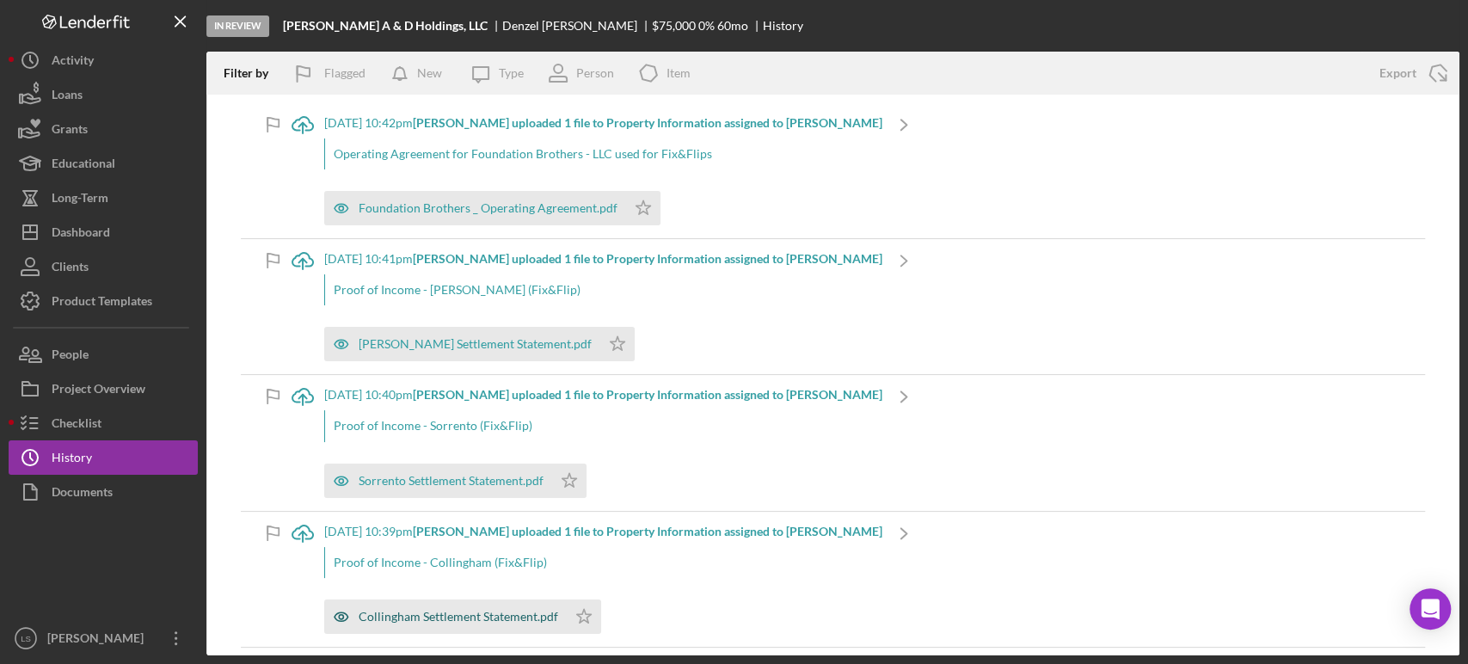
click at [483, 614] on div "Collingham Settlement Statement.pdf" at bounding box center [459, 617] width 200 height 14
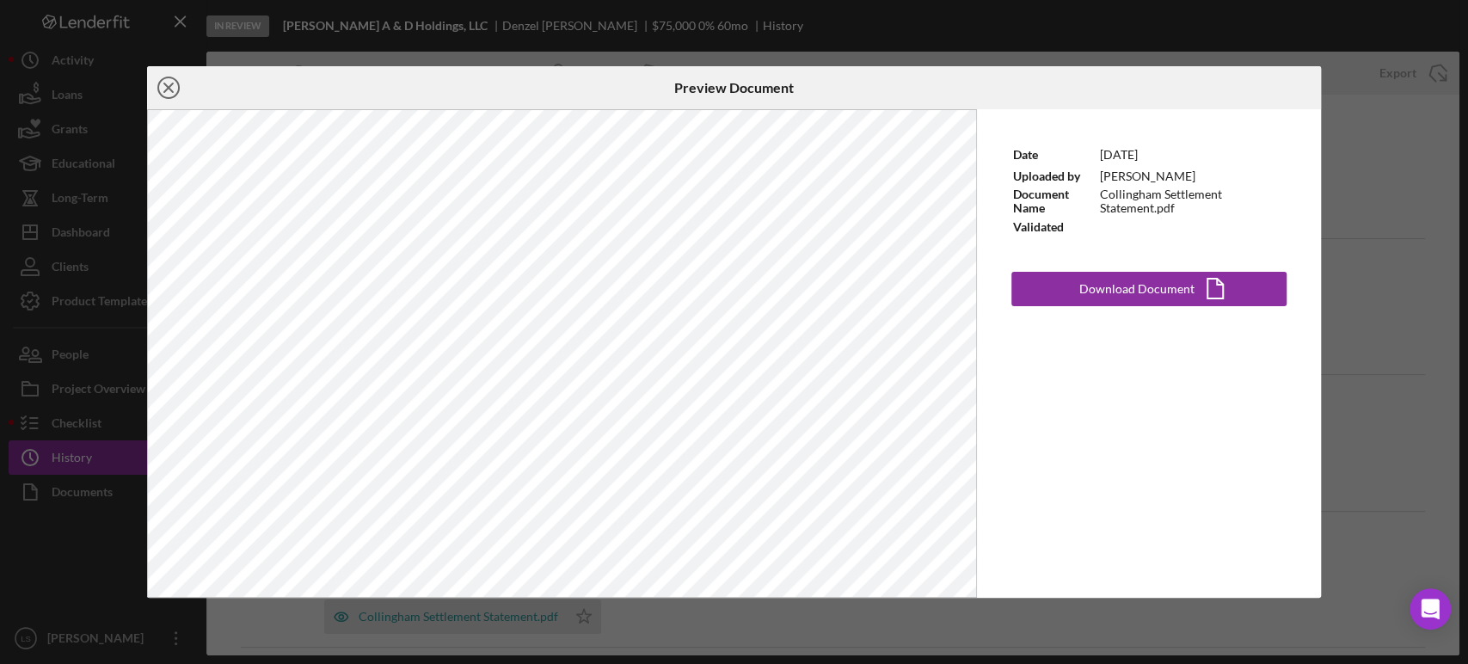
click at [157, 84] on icon "Icon/Close" at bounding box center [168, 87] width 43 height 43
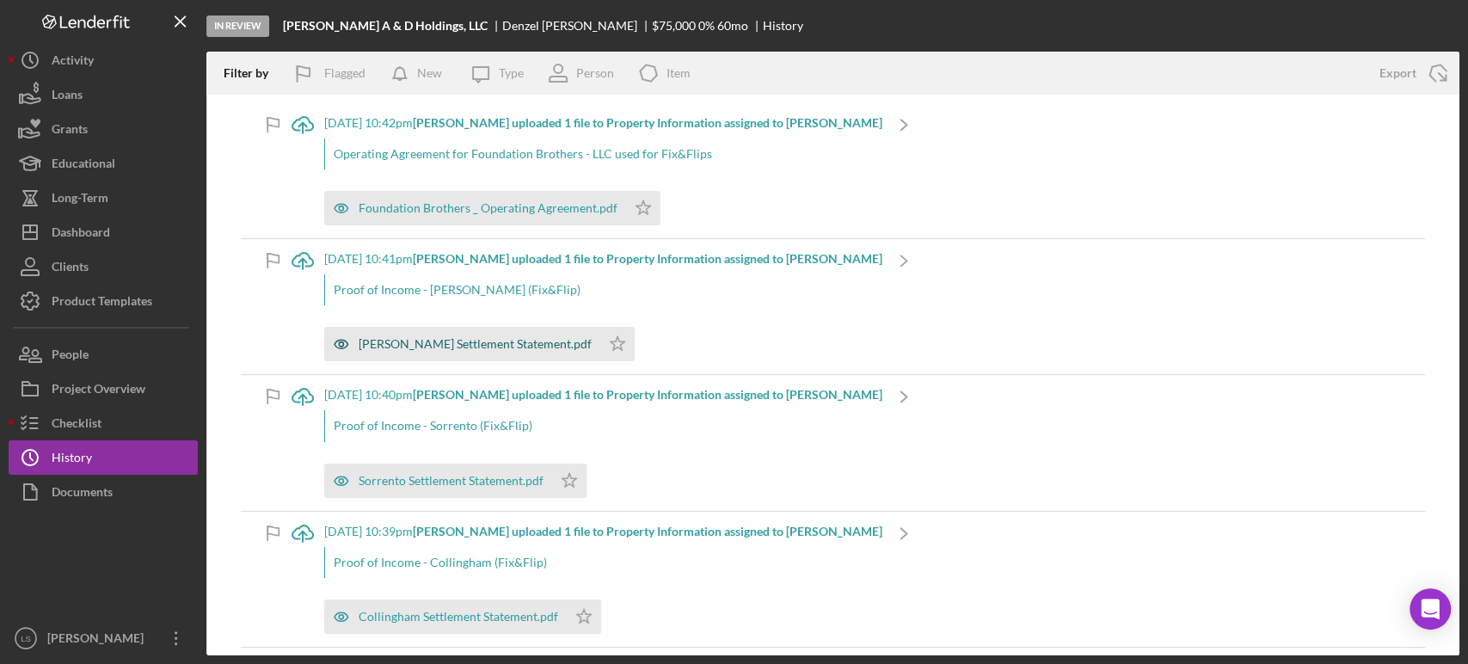
click at [433, 348] on div "[PERSON_NAME] Settlement Statement.pdf" at bounding box center [475, 344] width 233 height 14
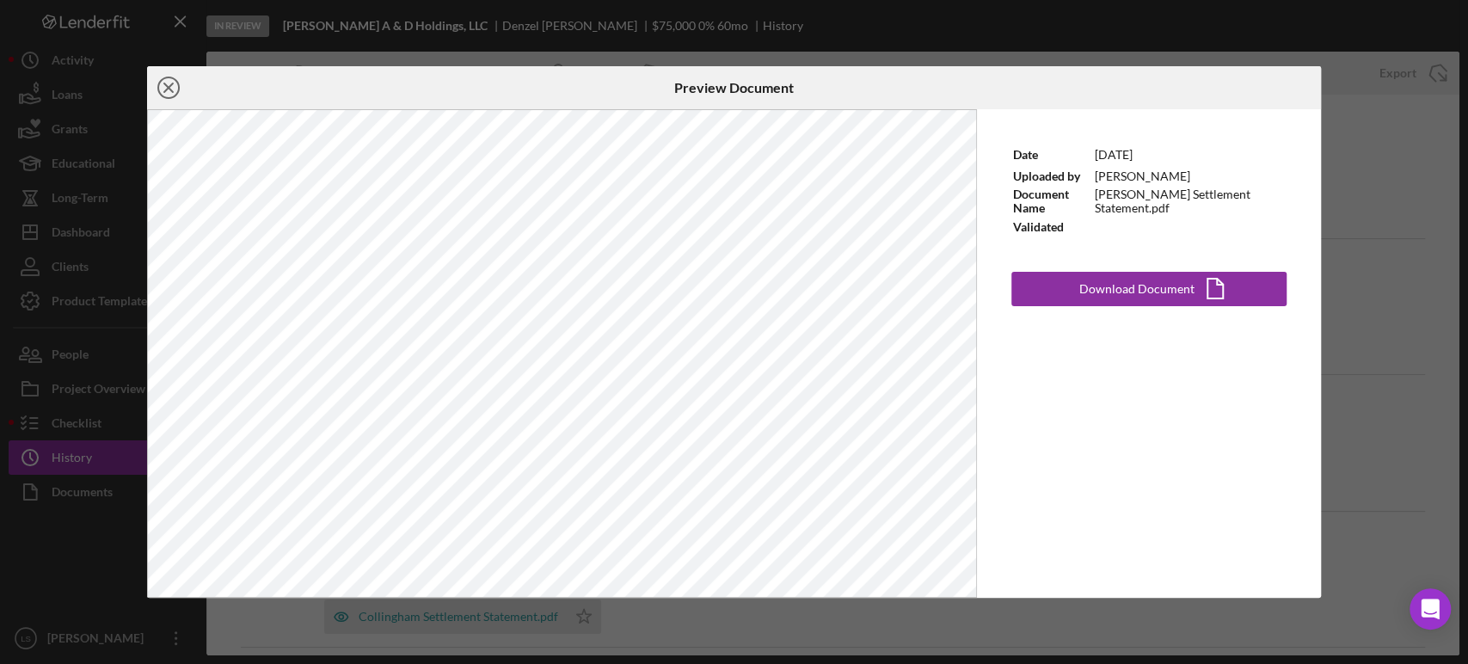
click at [176, 81] on icon "Icon/Close" at bounding box center [168, 87] width 43 height 43
